Goal: Navigation & Orientation: Find specific page/section

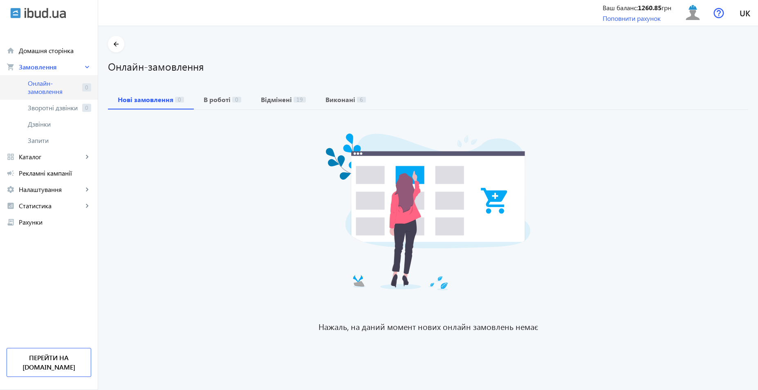
click at [53, 84] on span "Онлайн-замовлення" at bounding box center [53, 87] width 51 height 16
click at [67, 85] on span "Онлайн-замовлення" at bounding box center [53, 87] width 51 height 16
click at [39, 156] on span "Каталог" at bounding box center [51, 157] width 64 height 8
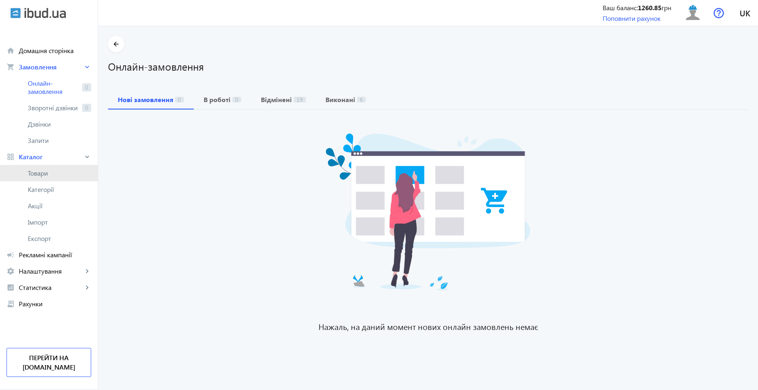
click at [59, 173] on span "Товари" at bounding box center [59, 173] width 63 height 8
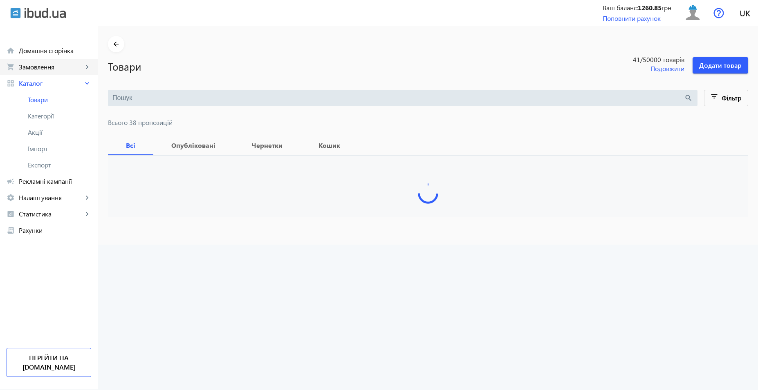
click at [53, 64] on span "Замовлення" at bounding box center [51, 67] width 64 height 8
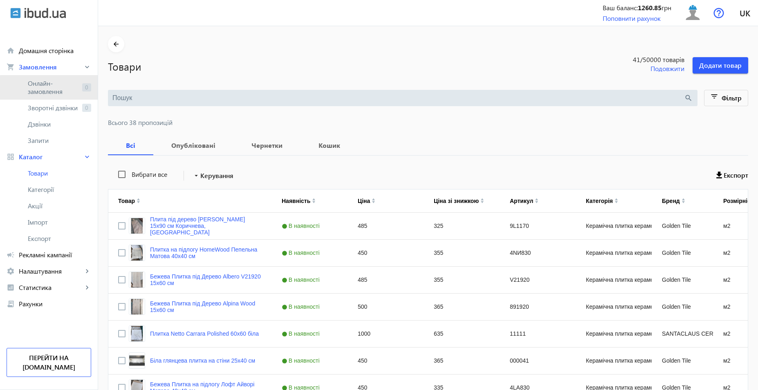
click at [54, 94] on span "Онлайн-замовлення" at bounding box center [53, 87] width 51 height 16
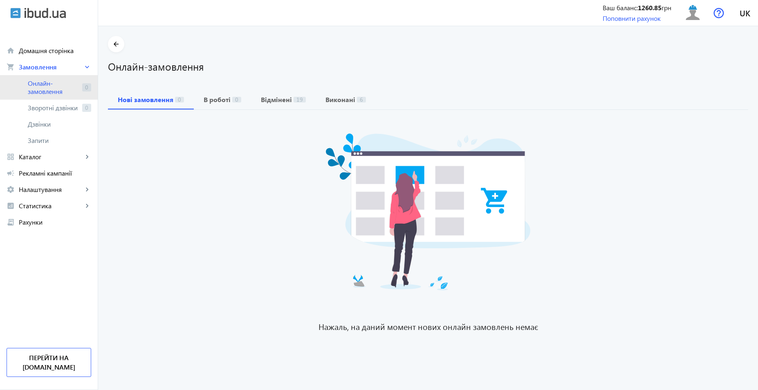
click at [59, 89] on span "Онлайн-замовлення" at bounding box center [53, 87] width 51 height 16
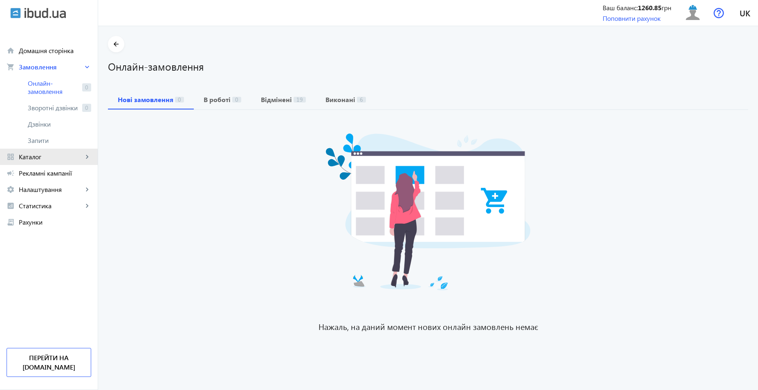
click at [44, 153] on span "Каталог" at bounding box center [51, 157] width 64 height 8
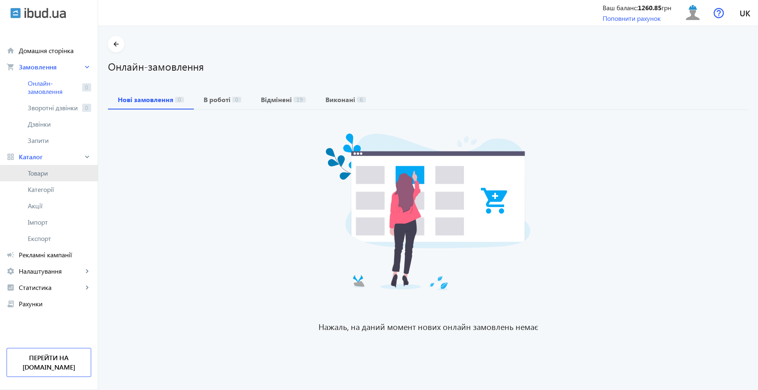
click at [49, 174] on span "Товари" at bounding box center [59, 173] width 63 height 8
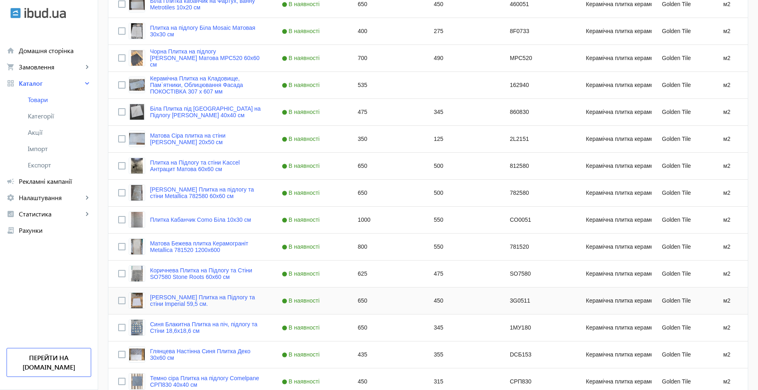
scroll to position [599, 0]
